Goal: Obtain resource: Obtain resource

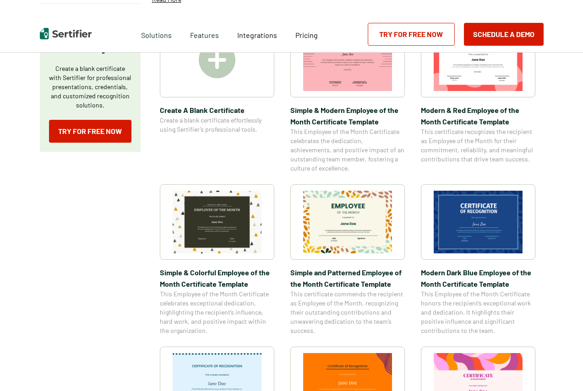
scroll to position [183, 0]
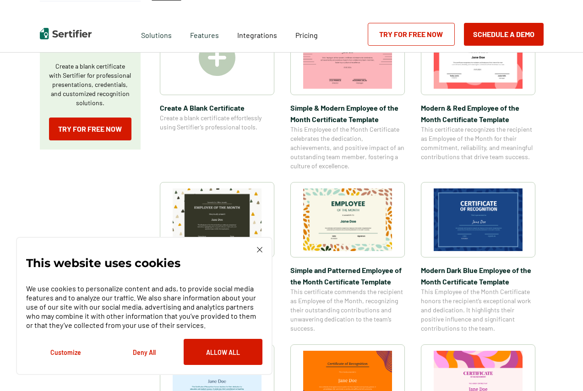
click at [486, 225] on img at bounding box center [478, 220] width 89 height 63
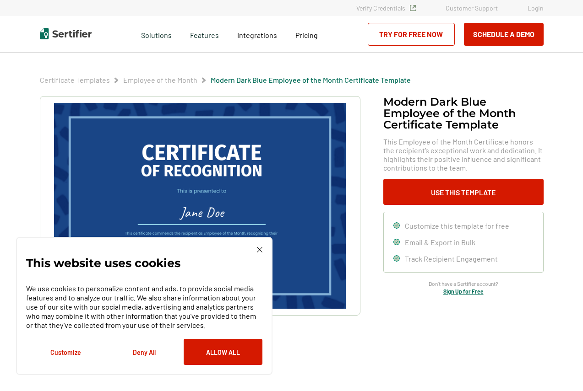
click at [258, 250] on img at bounding box center [259, 249] width 5 height 5
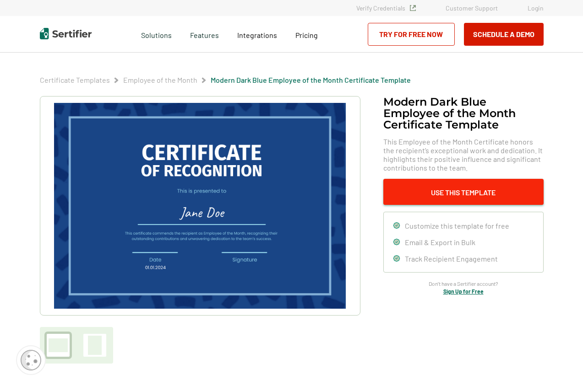
click at [482, 191] on button "Use This Template" at bounding box center [463, 192] width 160 height 26
